Goal: Navigation & Orientation: Find specific page/section

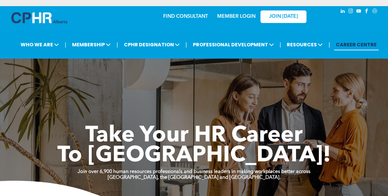
click at [238, 16] on link "MEMBER LOGIN" at bounding box center [236, 16] width 38 height 5
click at [31, 22] on img at bounding box center [39, 17] width 56 height 11
click at [238, 13] on div "MEMBER LOGIN" at bounding box center [236, 14] width 40 height 11
click at [240, 18] on link "MEMBER LOGIN" at bounding box center [236, 16] width 38 height 5
